Goal: Transaction & Acquisition: Purchase product/service

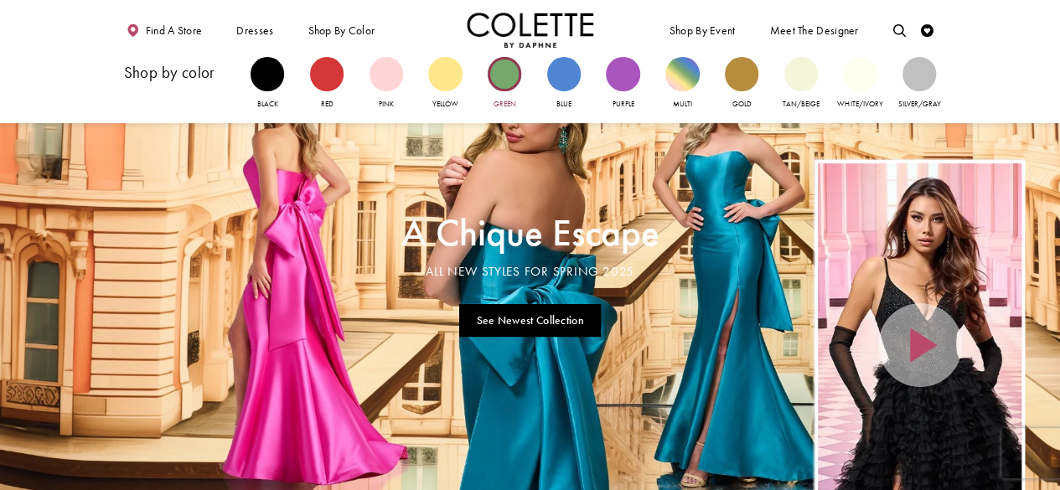
click at [501, 85] on div "Primary block" at bounding box center [505, 74] width 34 height 34
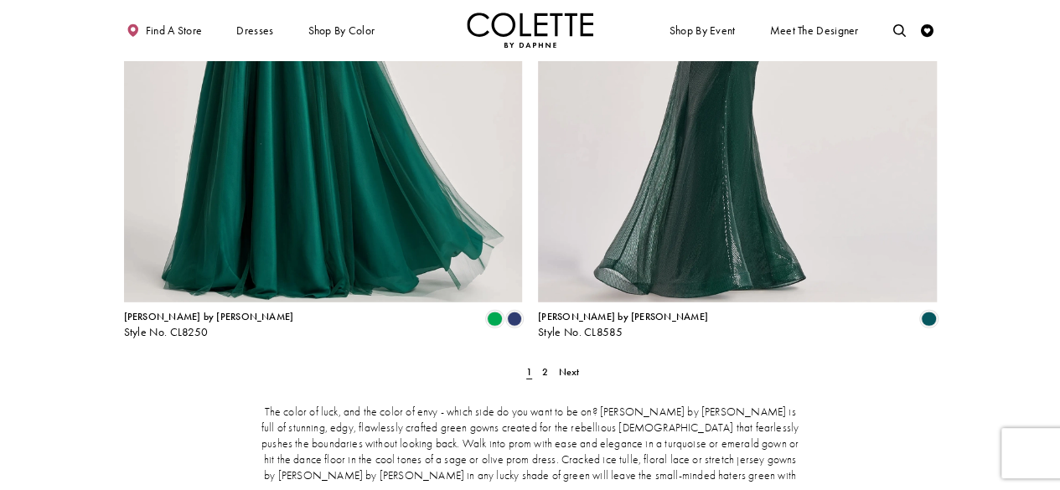
scroll to position [2300, 0]
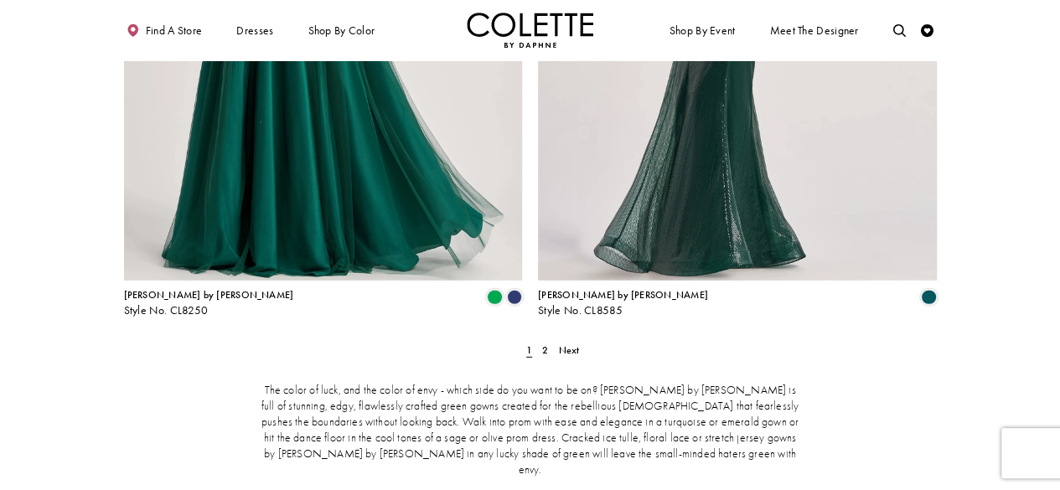
click at [570, 343] on span "Next" at bounding box center [569, 349] width 21 height 13
